Goal: Information Seeking & Learning: Learn about a topic

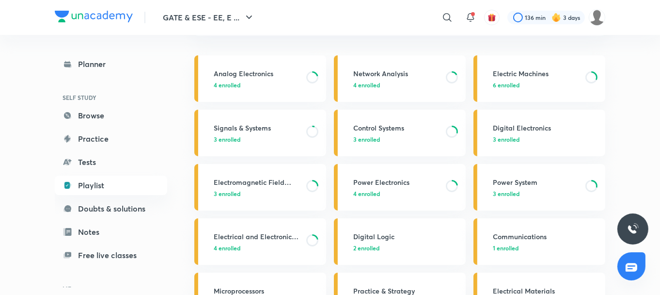
click at [235, 182] on h3 "Electromagnetic Field Theory" at bounding box center [257, 182] width 87 height 10
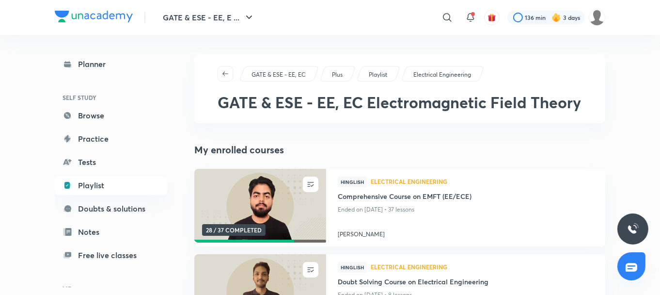
scroll to position [61, 0]
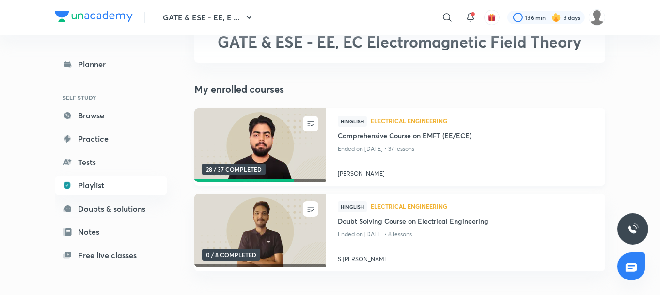
click at [271, 151] on img at bounding box center [260, 145] width 134 height 75
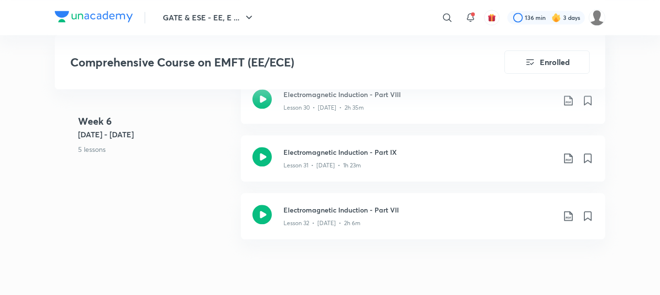
scroll to position [2800, 0]
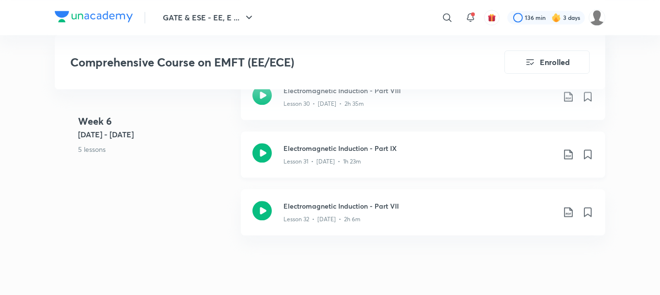
click at [260, 145] on icon at bounding box center [261, 152] width 19 height 19
